Goal: Task Accomplishment & Management: Manage account settings

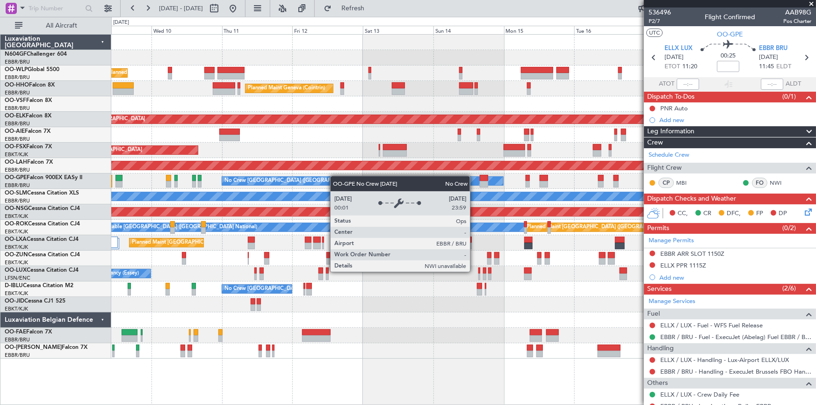
click at [308, 184] on div "Planned Maint Liege Planned Maint Geneva ([GEOGRAPHIC_DATA]) Planned Maint [GEO…" at bounding box center [463, 197] width 704 height 324
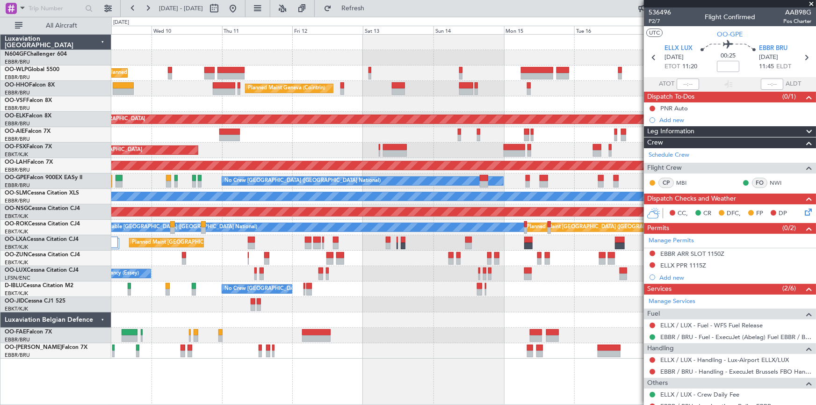
click at [257, 147] on div "Planned Maint Liege Planned Maint Geneva ([GEOGRAPHIC_DATA]) Planned Maint [GEO…" at bounding box center [463, 197] width 704 height 324
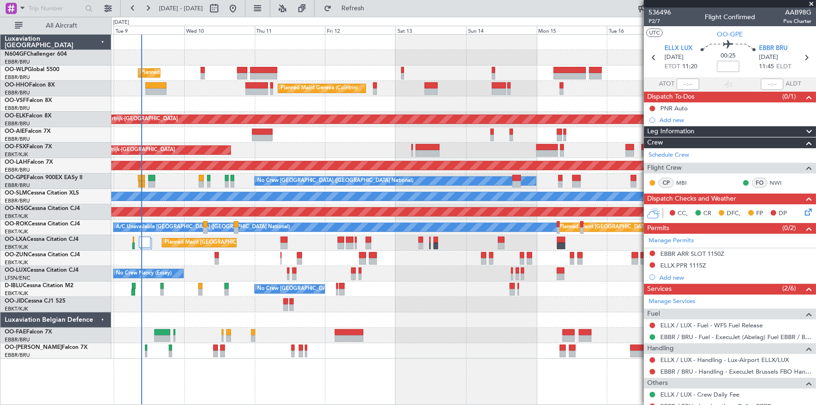
click at [287, 324] on div "Planned Maint Liege Planned Maint Geneva ([GEOGRAPHIC_DATA]) Planned Maint [GEO…" at bounding box center [463, 197] width 704 height 324
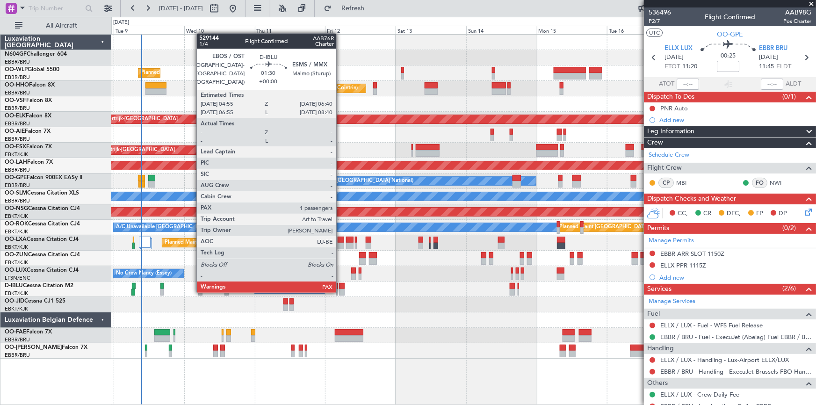
click at [340, 291] on div at bounding box center [341, 292] width 5 height 7
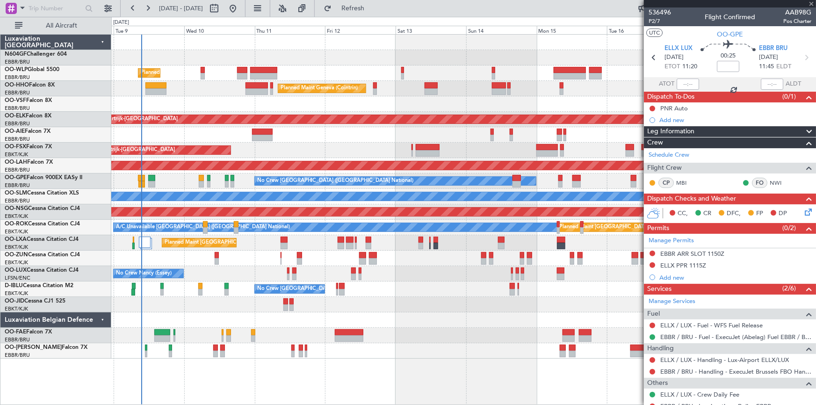
type input "1"
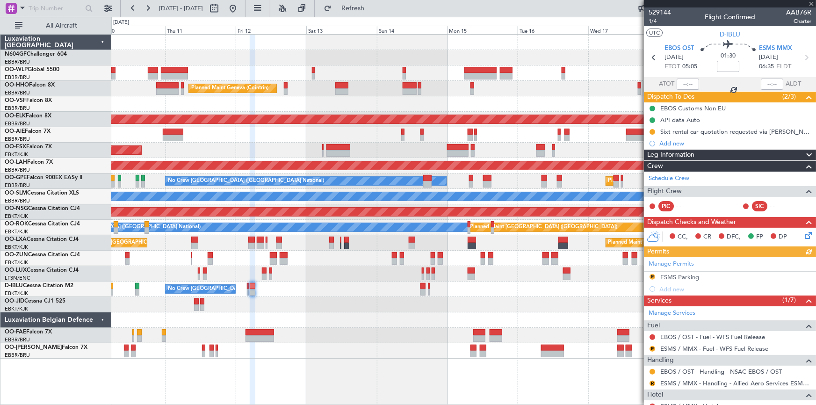
click at [259, 299] on div at bounding box center [463, 304] width 704 height 15
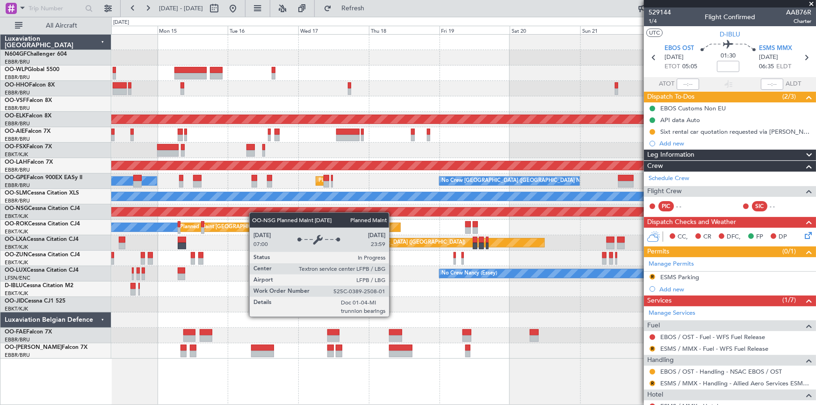
click at [246, 216] on div "Planned Maint Geneva (Cointrin) Planned Maint [GEOGRAPHIC_DATA]-[GEOGRAPHIC_DAT…" at bounding box center [463, 197] width 704 height 324
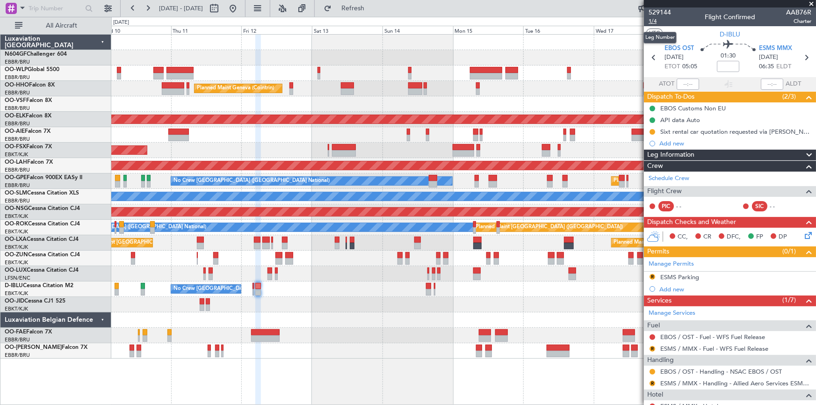
click at [652, 21] on span "1/4" at bounding box center [659, 21] width 22 height 8
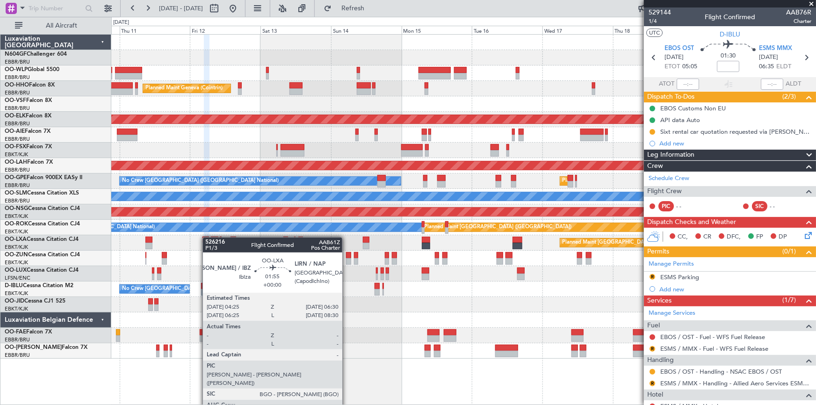
click at [207, 238] on div "Planned Maint [GEOGRAPHIC_DATA] ([GEOGRAPHIC_DATA]) Planned Maint [GEOGRAPHIC_D…" at bounding box center [463, 242] width 704 height 15
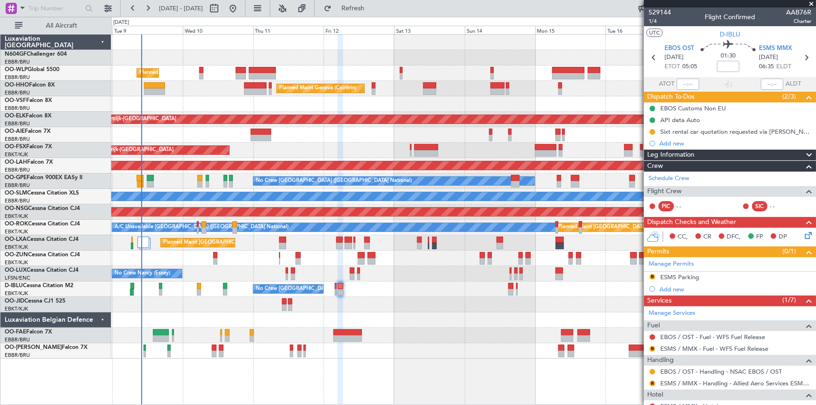
click at [584, 207] on div "Planned Maint Liege Planned Maint Geneva ([GEOGRAPHIC_DATA]) Planned Maint [GEO…" at bounding box center [463, 197] width 704 height 324
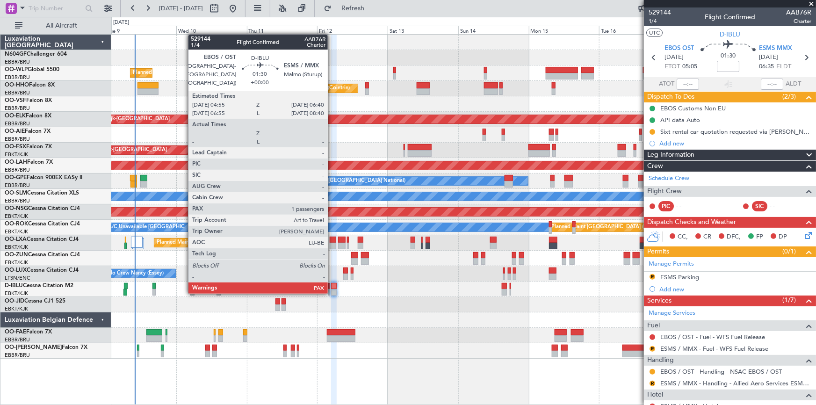
click at [332, 292] on div at bounding box center [333, 292] width 5 height 7
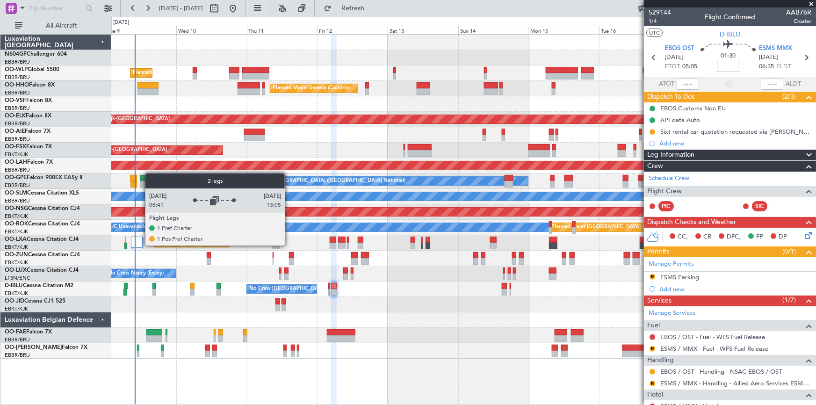
click at [140, 245] on div at bounding box center [137, 242] width 12 height 11
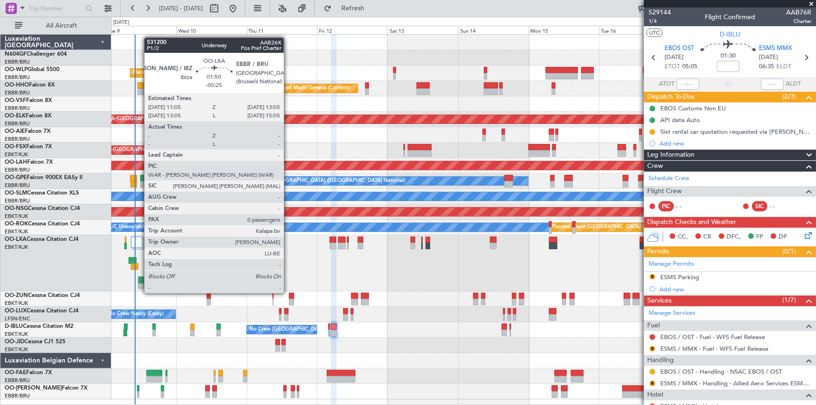
click at [139, 285] on div at bounding box center [140, 286] width 5 height 7
type input "-00:25"
type input "0"
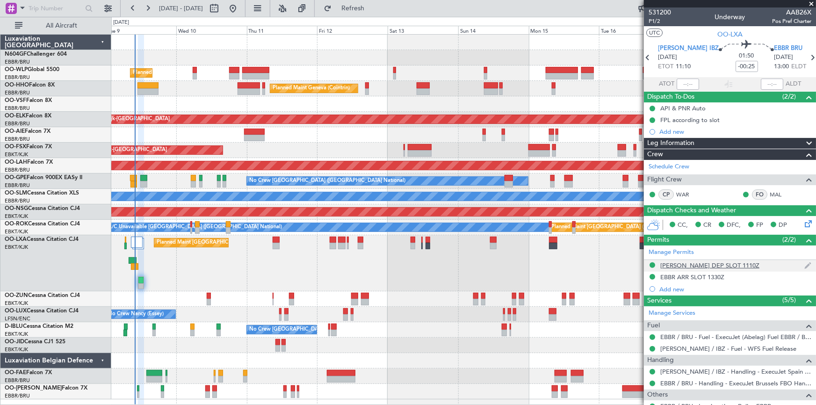
click at [674, 267] on div "[PERSON_NAME] DEP SLOT 1110Z" at bounding box center [709, 265] width 99 height 8
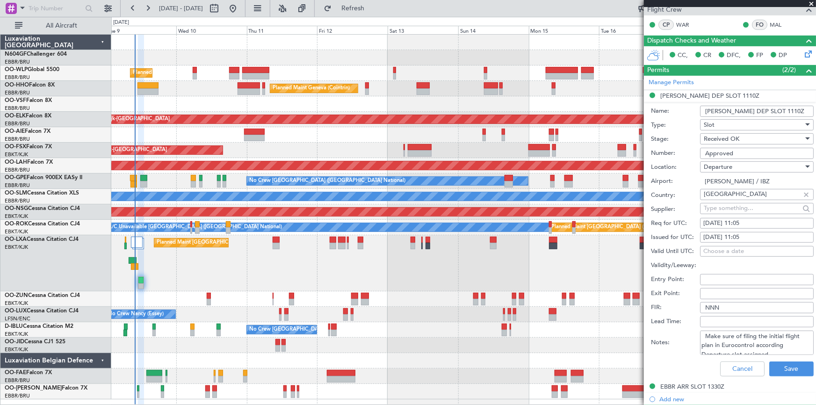
scroll to position [212, 0]
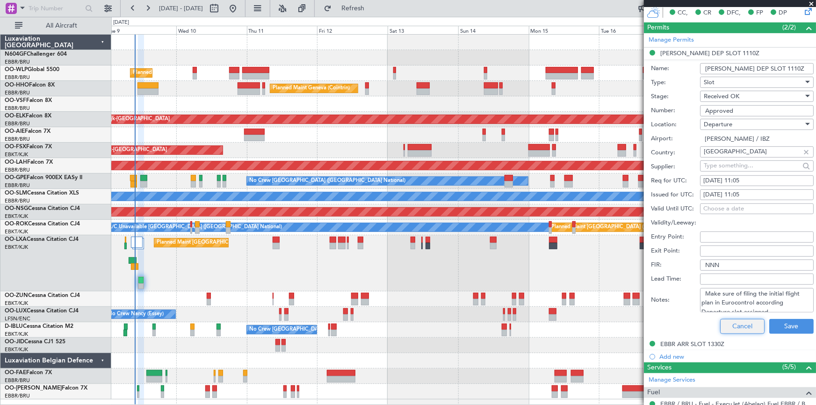
click at [730, 323] on button "Cancel" at bounding box center [742, 326] width 44 height 15
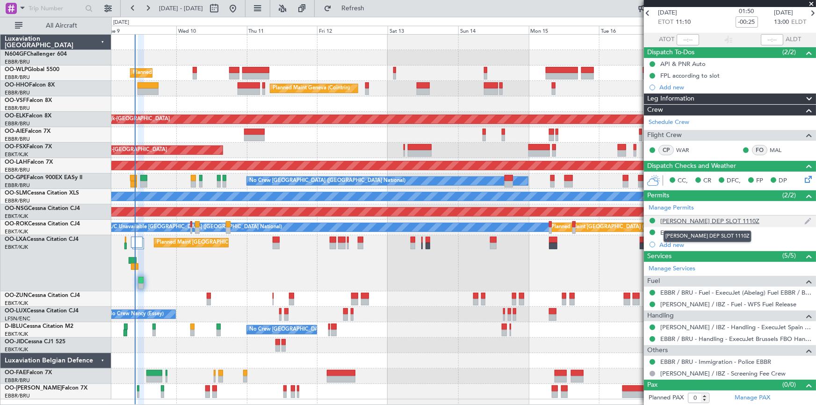
click at [668, 218] on div "[PERSON_NAME] DEP SLOT 1110Z" at bounding box center [709, 221] width 99 height 8
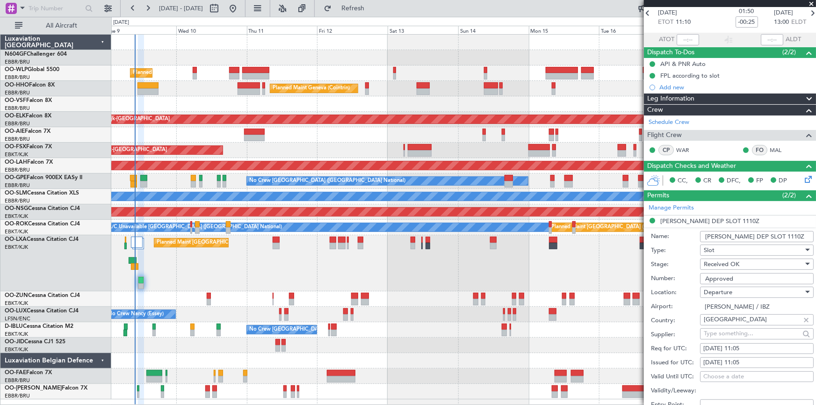
scroll to position [212, 0]
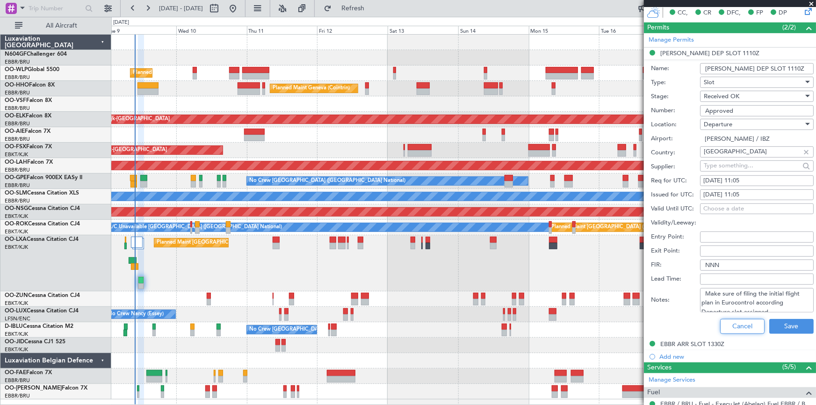
click at [723, 323] on button "Cancel" at bounding box center [742, 326] width 44 height 15
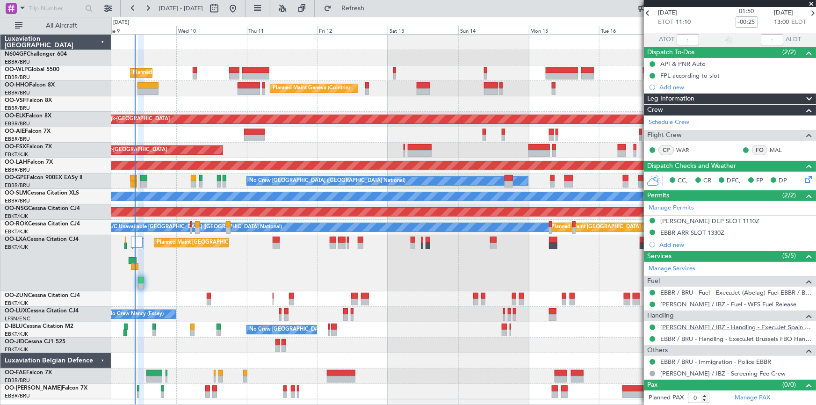
scroll to position [0, 0]
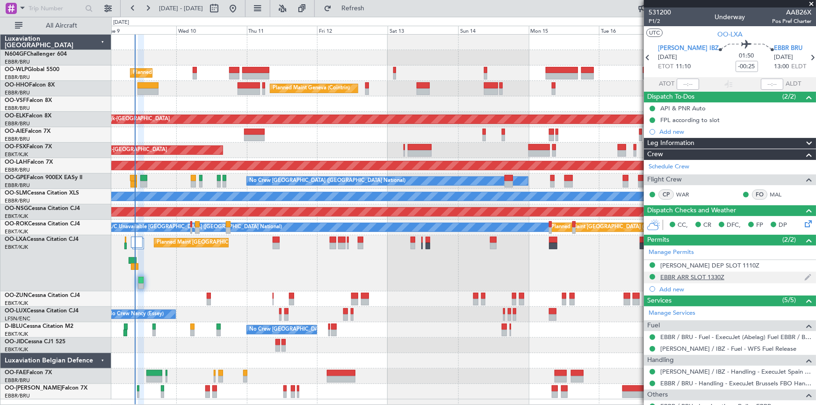
click at [713, 274] on div "EBBR ARR SLOT 1330Z" at bounding box center [692, 277] width 64 height 8
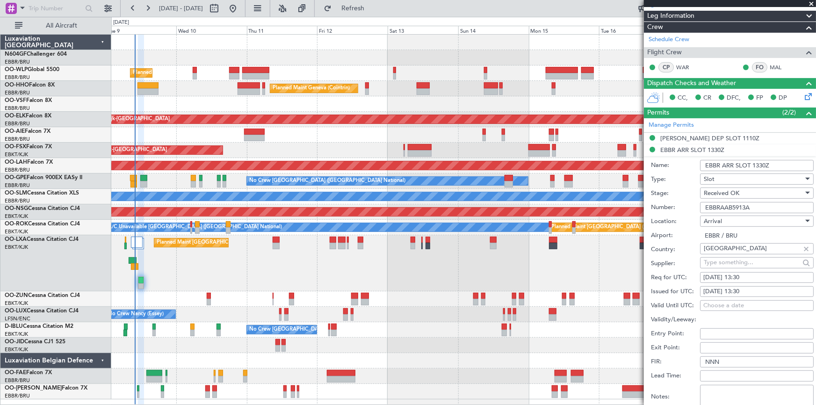
scroll to position [212, 0]
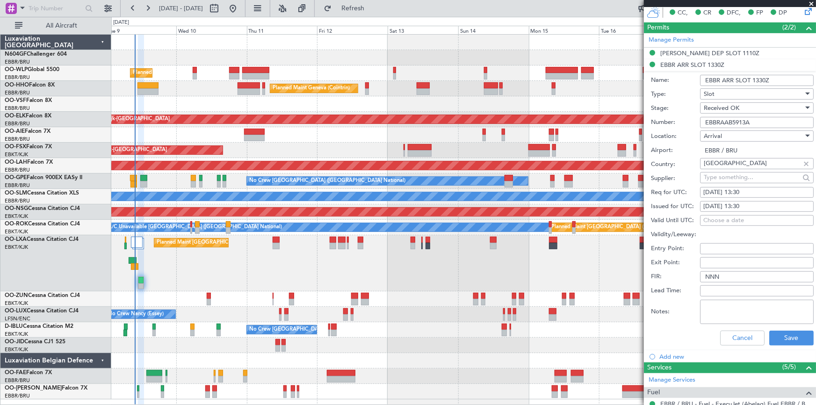
click at [746, 345] on div "Cancel Save" at bounding box center [732, 338] width 163 height 24
click at [739, 333] on button "Cancel" at bounding box center [742, 338] width 44 height 15
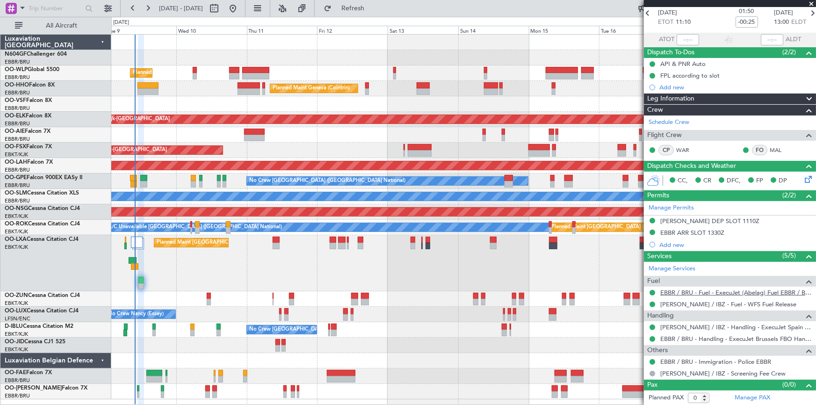
scroll to position [0, 0]
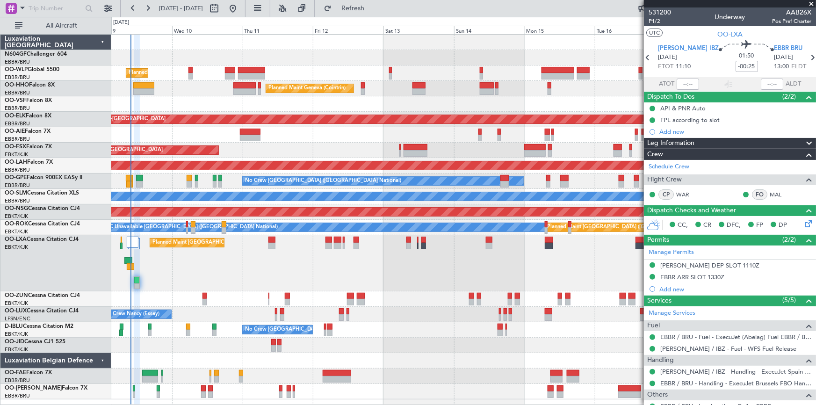
click at [166, 285] on div "Planned Maint [GEOGRAPHIC_DATA] ([GEOGRAPHIC_DATA] National) Planned Maint [GEO…" at bounding box center [463, 263] width 704 height 56
click at [193, 234] on div "Planned Maint [GEOGRAPHIC_DATA] ([GEOGRAPHIC_DATA]) A/C Unavailable [GEOGRAPHIC…" at bounding box center [463, 227] width 704 height 15
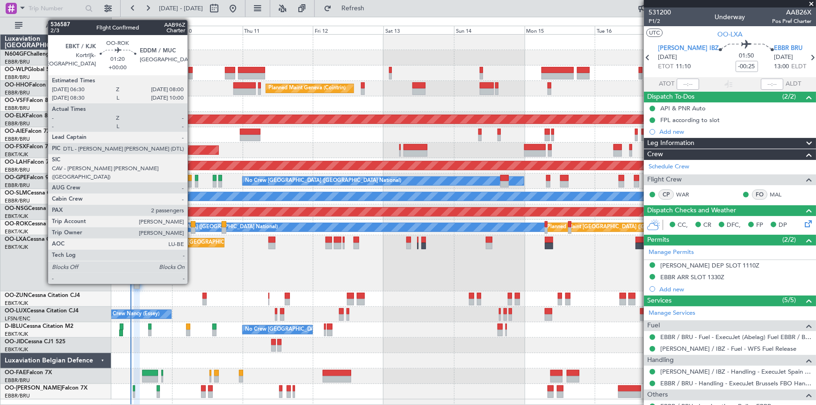
click at [192, 231] on div at bounding box center [193, 230] width 5 height 7
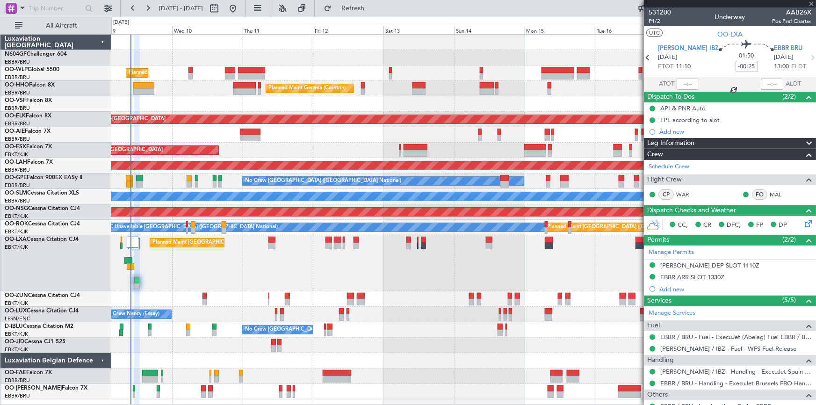
type input "2"
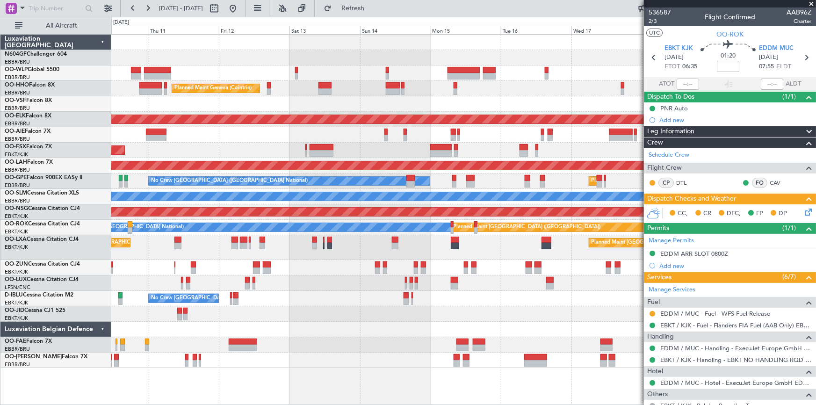
click at [301, 259] on div "Planned Maint [GEOGRAPHIC_DATA] ([GEOGRAPHIC_DATA] National) Planned Maint [GEO…" at bounding box center [463, 247] width 704 height 25
